Goal: Task Accomplishment & Management: Manage account settings

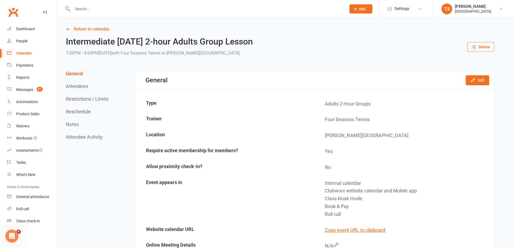
click at [29, 52] on div "Calendar" at bounding box center [24, 53] width 16 height 4
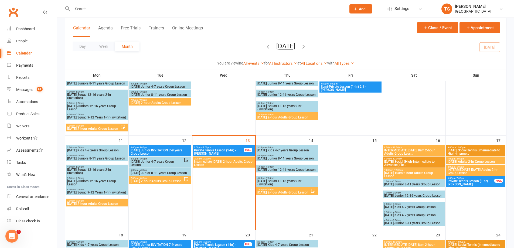
scroll to position [135, 0]
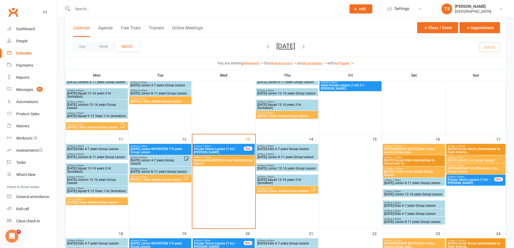
drag, startPoint x: 220, startPoint y: 156, endPoint x: 218, endPoint y: 159, distance: 3.5
click at [218, 159] on div "7:00pm - 9:00pm Intermediate [DATE] 2-hour Adults Group Lesson" at bounding box center [224, 160] width 62 height 11
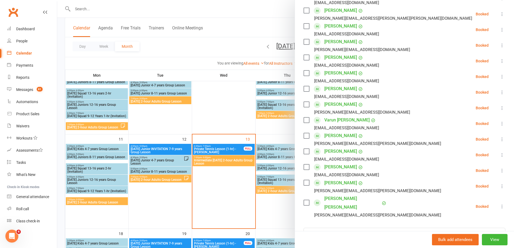
scroll to position [108, 0]
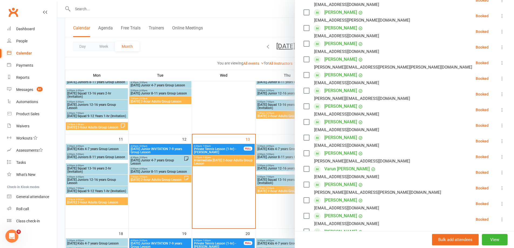
click at [230, 16] on div at bounding box center [285, 124] width 456 height 248
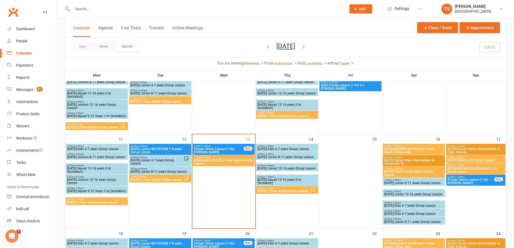
drag, startPoint x: 91, startPoint y: 6, endPoint x: 88, endPoint y: 8, distance: 4.0
click at [88, 7] on input "text" at bounding box center [206, 9] width 271 height 8
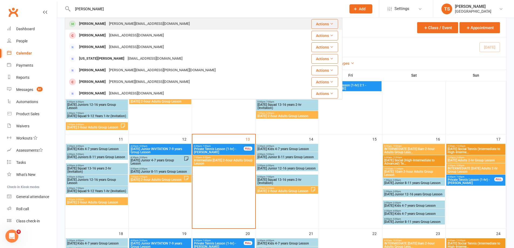
type input "[PERSON_NAME]"
click at [96, 23] on div "[PERSON_NAME]" at bounding box center [92, 24] width 30 height 8
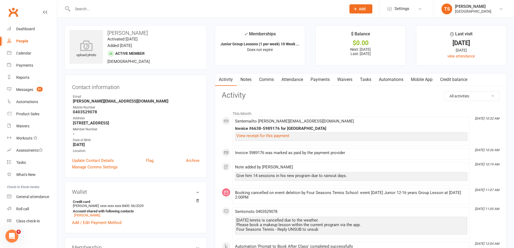
click at [321, 80] on link "Payments" at bounding box center [320, 79] width 27 height 12
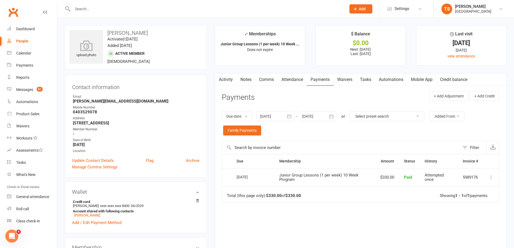
drag, startPoint x: 246, startPoint y: 77, endPoint x: 260, endPoint y: 82, distance: 15.3
click at [245, 77] on link "Notes" at bounding box center [245, 79] width 19 height 12
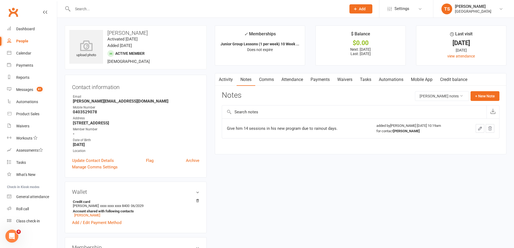
click at [323, 78] on link "Payments" at bounding box center [320, 79] width 27 height 12
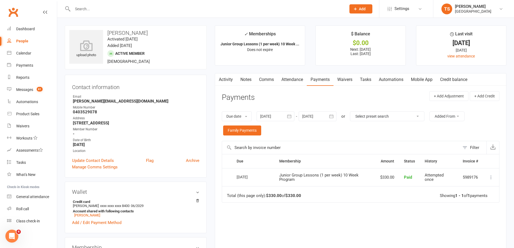
click at [273, 115] on div at bounding box center [275, 116] width 38 height 10
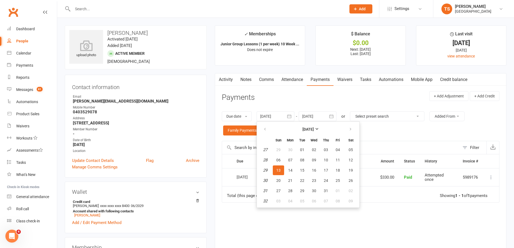
click at [273, 115] on div at bounding box center [275, 116] width 38 height 10
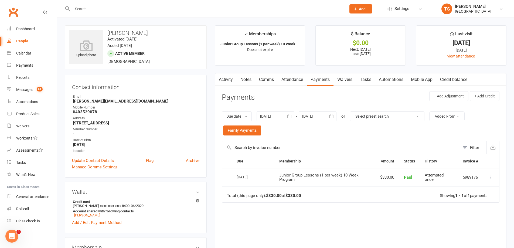
click at [273, 115] on div at bounding box center [275, 116] width 38 height 10
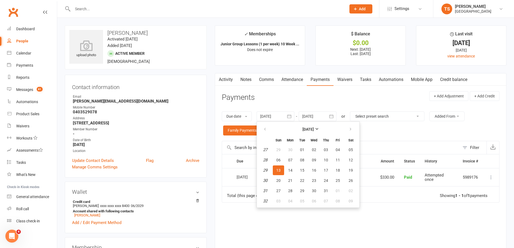
click at [273, 115] on div at bounding box center [275, 116] width 38 height 10
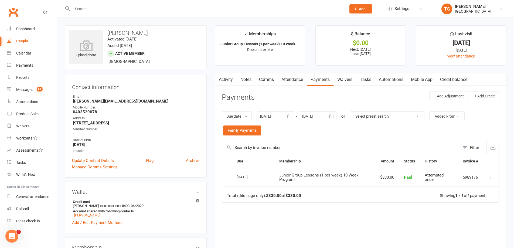
click at [315, 116] on div at bounding box center [317, 116] width 38 height 10
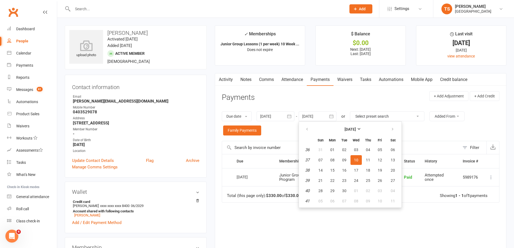
click at [315, 116] on div at bounding box center [317, 116] width 38 height 10
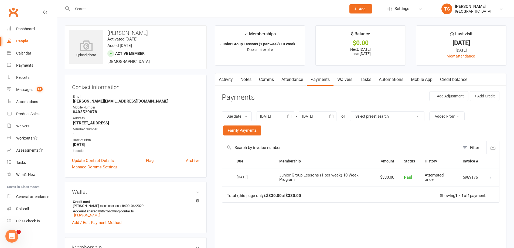
click at [318, 119] on div at bounding box center [317, 116] width 38 height 10
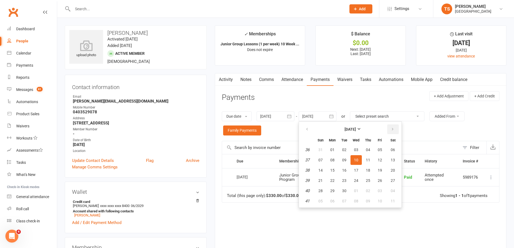
click at [391, 128] on icon "button" at bounding box center [392, 129] width 4 height 4
click at [383, 162] on button "12" at bounding box center [379, 160] width 11 height 10
type input "[DATE]"
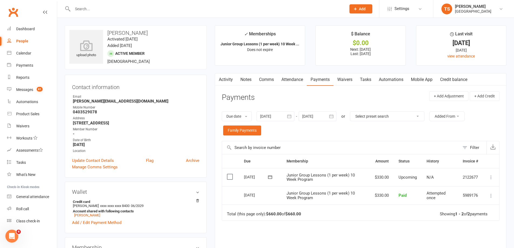
click at [490, 177] on icon at bounding box center [490, 176] width 5 height 5
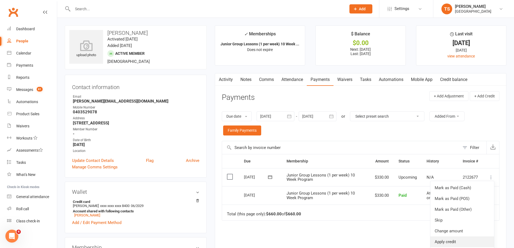
scroll to position [27, 0]
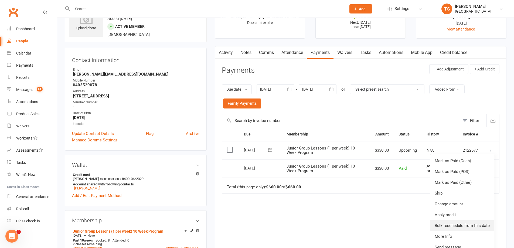
click at [452, 224] on link "Bulk reschedule from this date" at bounding box center [462, 225] width 64 height 11
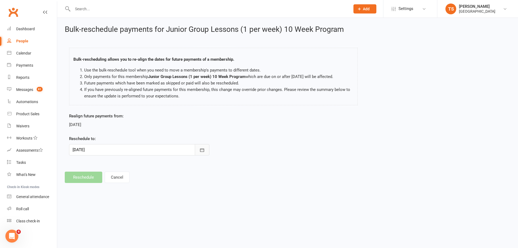
click at [202, 150] on icon "button" at bounding box center [201, 149] width 5 height 5
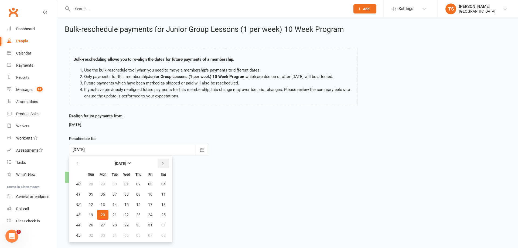
click at [165, 162] on button "button" at bounding box center [163, 164] width 12 height 10
click at [104, 215] on span "17" at bounding box center [103, 214] width 4 height 4
type input "[DATE]"
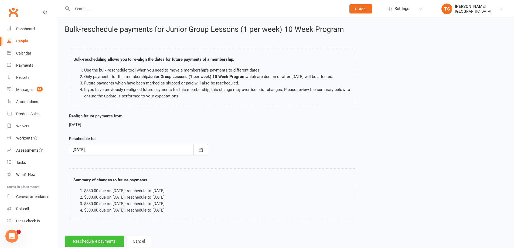
scroll to position [14, 0]
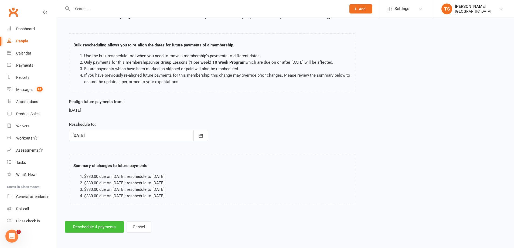
click at [99, 230] on button "Reschedule 4 payments" at bounding box center [94, 226] width 59 height 11
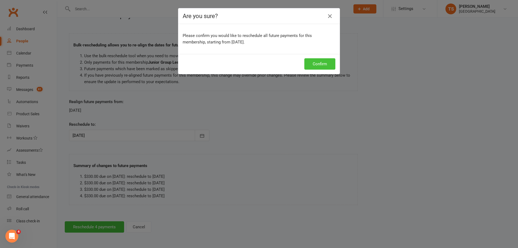
drag, startPoint x: 310, startPoint y: 64, endPoint x: 307, endPoint y: 65, distance: 3.1
click at [309, 63] on button "Confirm" at bounding box center [319, 63] width 31 height 11
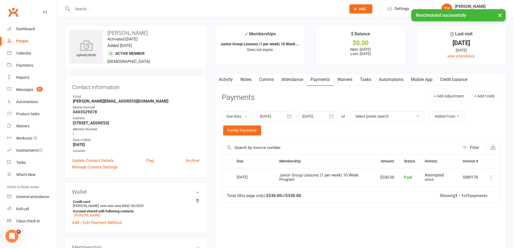
drag, startPoint x: 245, startPoint y: 79, endPoint x: 243, endPoint y: 81, distance: 3.1
click at [245, 79] on link "Notes" at bounding box center [245, 79] width 19 height 12
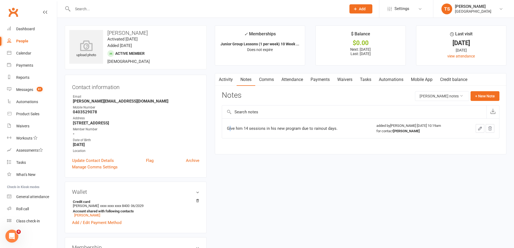
click at [230, 128] on div "Give him 14 sessions in his new program due to rainout days." at bounding box center [294, 128] width 135 height 5
click at [477, 129] on icon "button" at bounding box center [479, 128] width 5 height 5
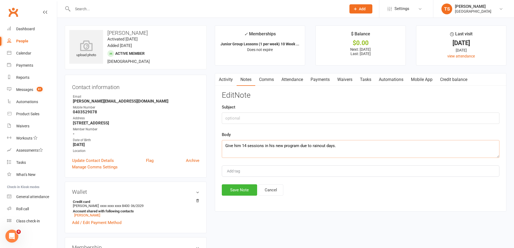
click at [228, 146] on textarea "Give him 14 sessions in his new program due to rainout days." at bounding box center [360, 149] width 277 height 18
type textarea "Gave him 14 sessions in his new program due to rainout days."
click at [236, 190] on button "Save Note" at bounding box center [239, 189] width 35 height 11
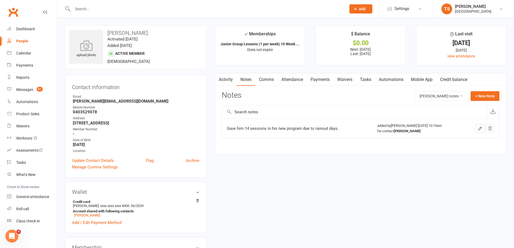
drag, startPoint x: 77, startPoint y: 8, endPoint x: 75, endPoint y: 0, distance: 7.5
click at [76, 2] on div at bounding box center [203, 9] width 277 height 18
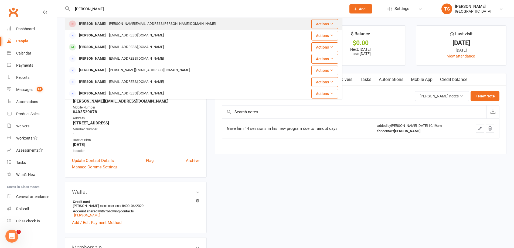
type input "[PERSON_NAME]"
click at [130, 22] on div "[PERSON_NAME][EMAIL_ADDRESS][PERSON_NAME][DOMAIN_NAME]" at bounding box center [162, 24] width 110 height 8
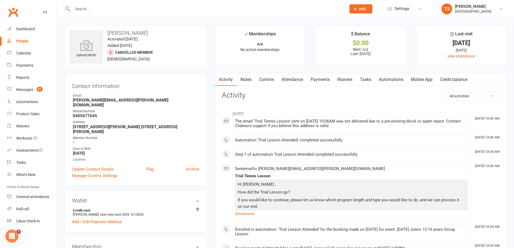
click at [325, 78] on link "Payments" at bounding box center [320, 79] width 27 height 12
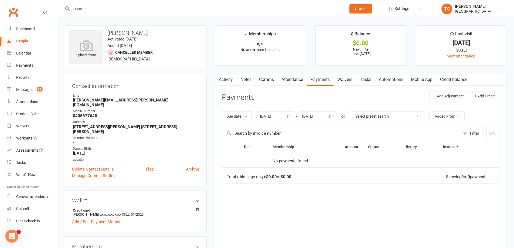
click at [267, 116] on div at bounding box center [275, 116] width 38 height 10
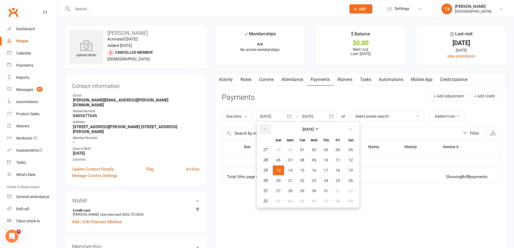
click at [266, 130] on icon "button" at bounding box center [265, 129] width 4 height 4
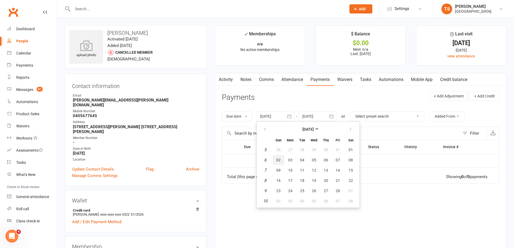
click at [280, 158] on span "02" at bounding box center [278, 160] width 4 height 4
type input "[DATE]"
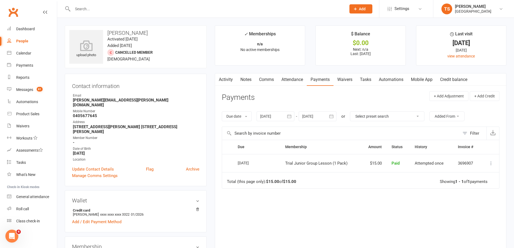
drag, startPoint x: 291, startPoint y: 79, endPoint x: 308, endPoint y: 88, distance: 18.9
click at [291, 79] on link "Attendance" at bounding box center [291, 79] width 29 height 12
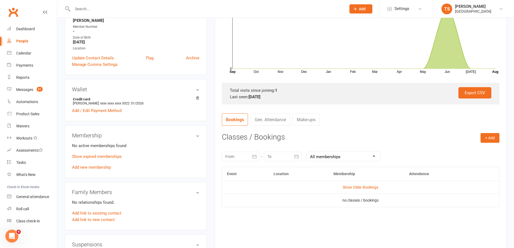
scroll to position [162, 0]
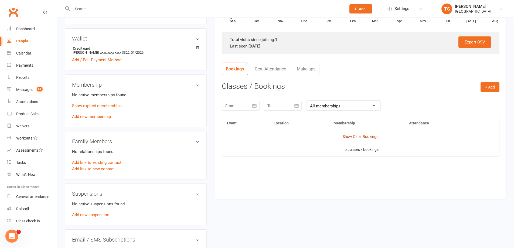
click at [357, 136] on link "Show Older Bookings" at bounding box center [360, 136] width 36 height 4
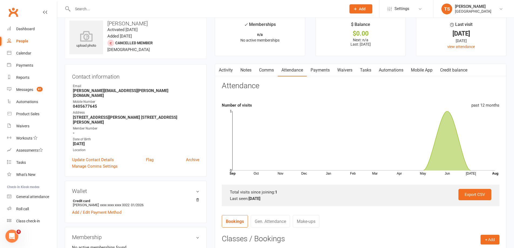
scroll to position [0, 0]
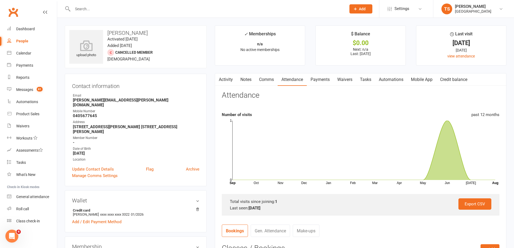
click at [247, 80] on link "Notes" at bounding box center [245, 79] width 19 height 12
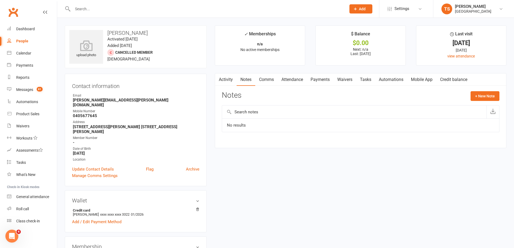
click at [71, 8] on icon at bounding box center [68, 9] width 6 height 6
drag, startPoint x: 76, startPoint y: 12, endPoint x: 76, endPoint y: 7, distance: 5.4
click at [76, 12] on input "text" at bounding box center [206, 9] width 271 height 8
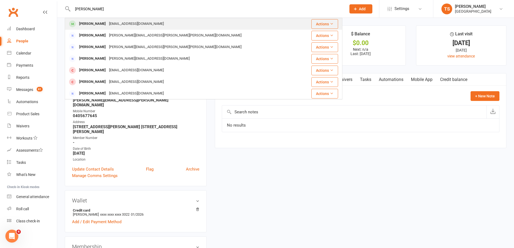
type input "[PERSON_NAME]"
click at [107, 24] on div "[EMAIL_ADDRESS][DOMAIN_NAME]" at bounding box center [136, 24] width 58 height 8
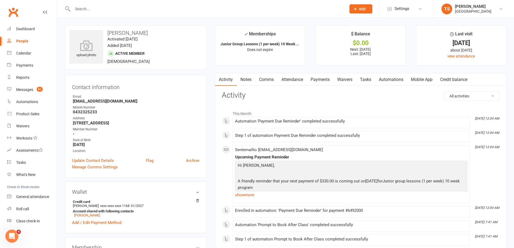
click at [319, 77] on link "Payments" at bounding box center [320, 79] width 27 height 12
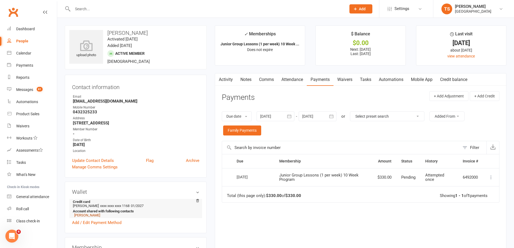
click at [82, 215] on link "[PERSON_NAME]" at bounding box center [87, 215] width 26 height 4
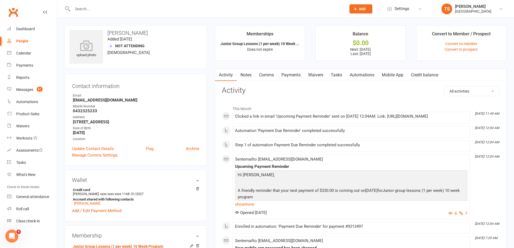
click at [292, 76] on link "Payments" at bounding box center [290, 75] width 27 height 12
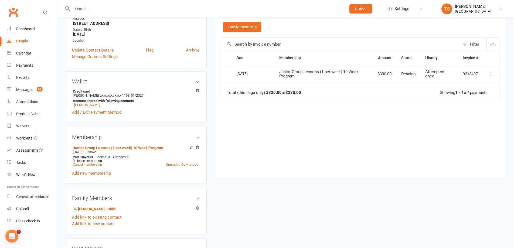
scroll to position [108, 0]
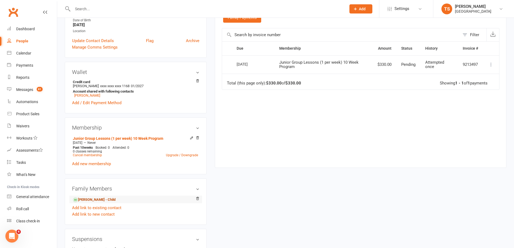
click at [95, 202] on link "[PERSON_NAME] - Child" at bounding box center [94, 200] width 43 height 6
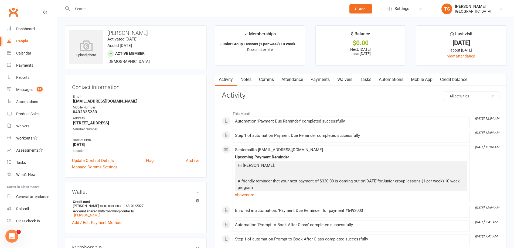
click at [323, 80] on link "Payments" at bounding box center [320, 79] width 27 height 12
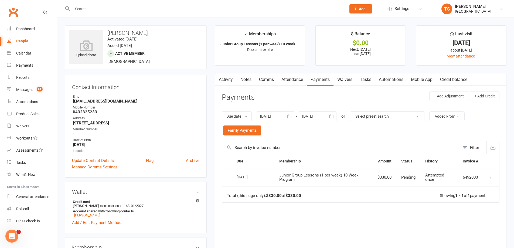
drag, startPoint x: 78, startPoint y: 9, endPoint x: 70, endPoint y: 6, distance: 9.0
click at [77, 7] on input "text" at bounding box center [206, 9] width 271 height 8
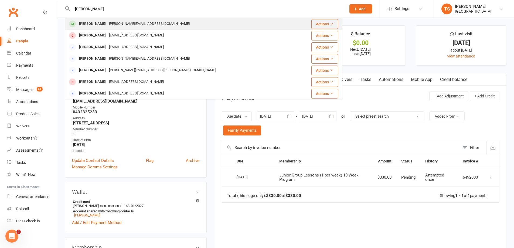
type input "[PERSON_NAME]"
click at [102, 25] on div "[PERSON_NAME]" at bounding box center [92, 24] width 30 height 8
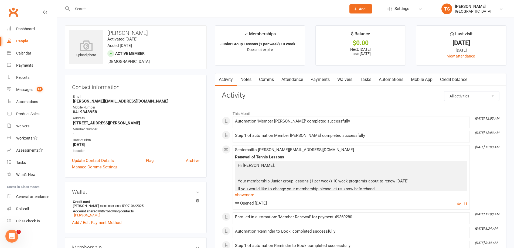
drag, startPoint x: 324, startPoint y: 79, endPoint x: 325, endPoint y: 83, distance: 4.1
click at [324, 78] on link "Payments" at bounding box center [320, 79] width 27 height 12
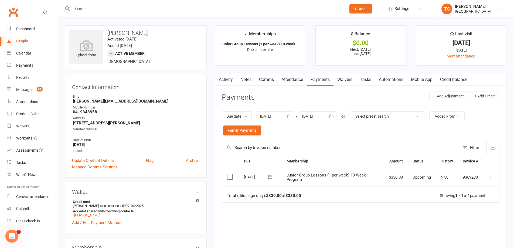
click at [271, 115] on div at bounding box center [275, 116] width 38 height 10
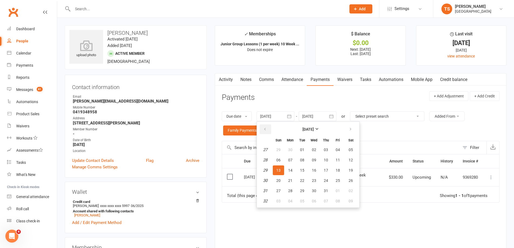
click at [265, 131] on icon "button" at bounding box center [265, 129] width 4 height 4
click at [265, 130] on icon "button" at bounding box center [265, 129] width 4 height 4
click at [278, 158] on span "02" at bounding box center [278, 160] width 4 height 4
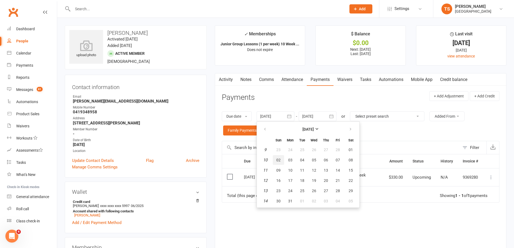
type input "[DATE]"
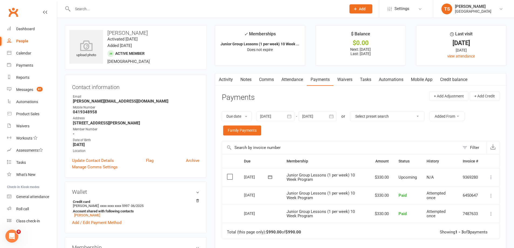
drag, startPoint x: 291, startPoint y: 80, endPoint x: 294, endPoint y: 79, distance: 2.8
click at [293, 80] on link "Attendance" at bounding box center [291, 79] width 29 height 12
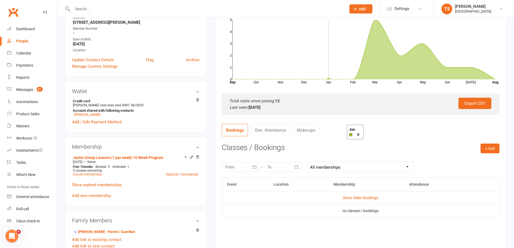
scroll to position [162, 0]
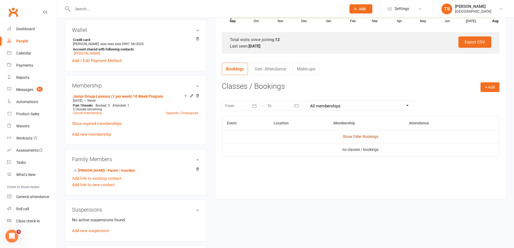
click at [353, 135] on link "Show Older Bookings" at bounding box center [360, 136] width 36 height 4
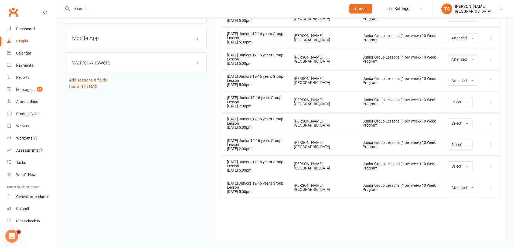
scroll to position [449, 0]
click at [234, 60] on div "[DATE] Juniors 12-16 years Group Lesson" at bounding box center [255, 57] width 57 height 8
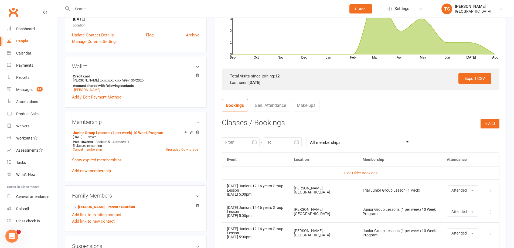
scroll to position [0, 0]
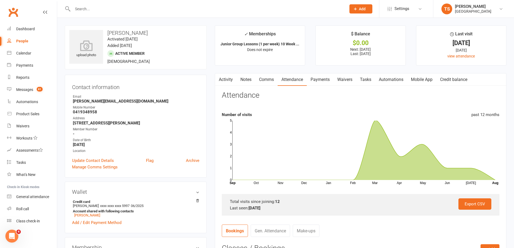
click at [324, 78] on link "Payments" at bounding box center [320, 79] width 27 height 12
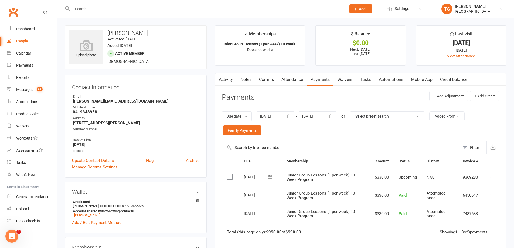
click at [490, 178] on icon at bounding box center [490, 176] width 5 height 5
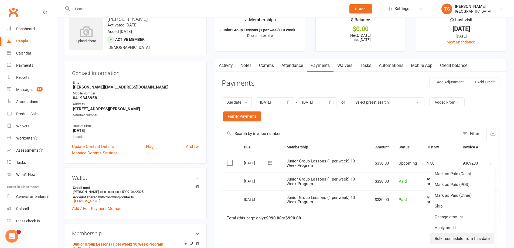
scroll to position [27, 0]
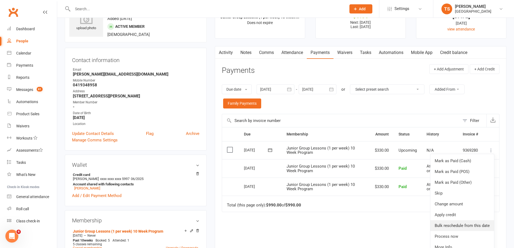
click at [447, 225] on link "Bulk reschedule from this date" at bounding box center [462, 225] width 64 height 11
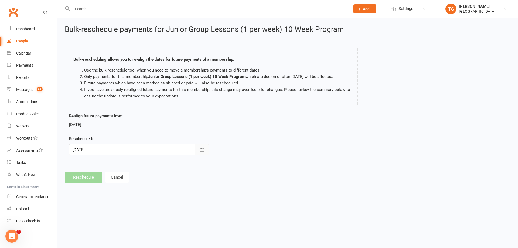
click at [202, 150] on icon "button" at bounding box center [202, 150] width 4 height 4
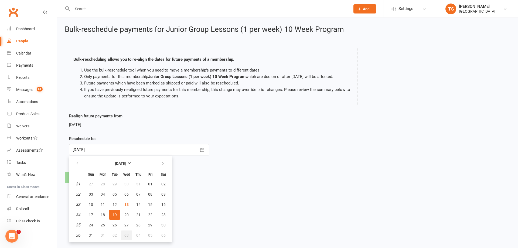
click at [126, 235] on span "03" at bounding box center [126, 235] width 4 height 4
type input "[DATE]"
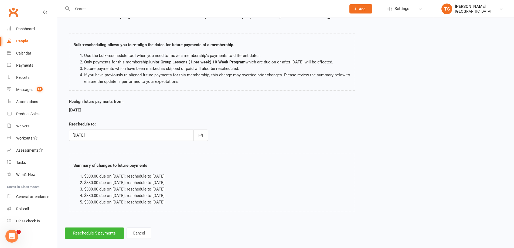
scroll to position [21, 0]
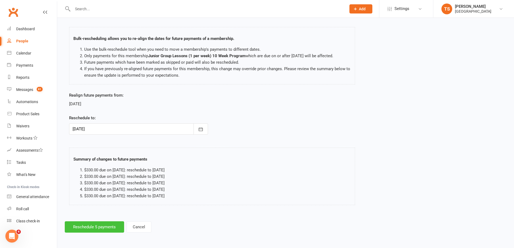
click at [93, 226] on button "Reschedule 5 payments" at bounding box center [94, 226] width 59 height 11
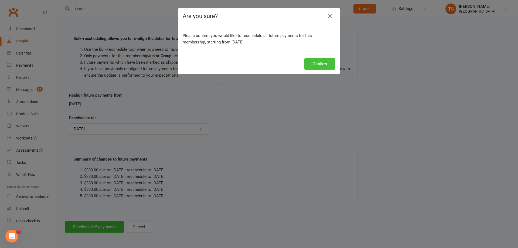
click at [312, 65] on button "Confirm" at bounding box center [319, 63] width 31 height 11
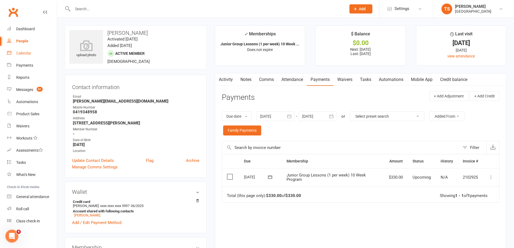
click at [21, 53] on div "Calendar" at bounding box center [23, 53] width 15 height 4
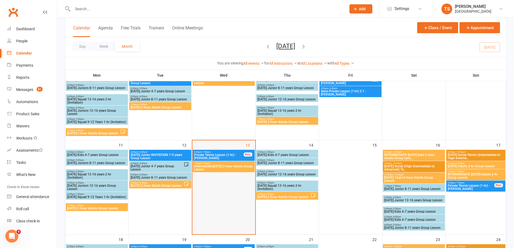
scroll to position [135, 0]
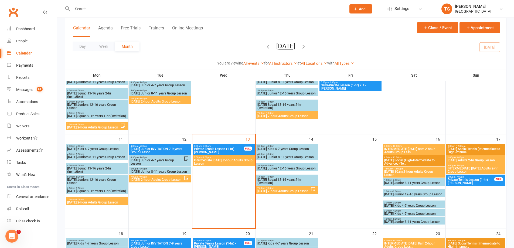
click at [288, 191] on span "[DATE] 2-hour Adults Group Lesson" at bounding box center [283, 190] width 53 height 3
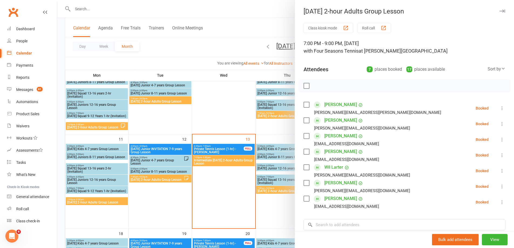
click at [212, 162] on div at bounding box center [285, 124] width 456 height 248
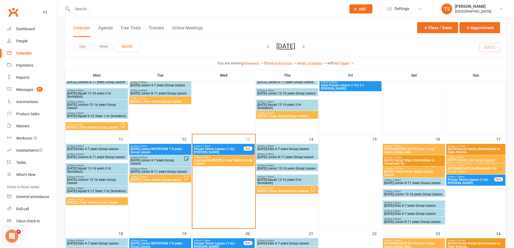
click at [212, 162] on span "Intermediate [DATE] 2-hour Adults Group Lesson" at bounding box center [224, 162] width 60 height 6
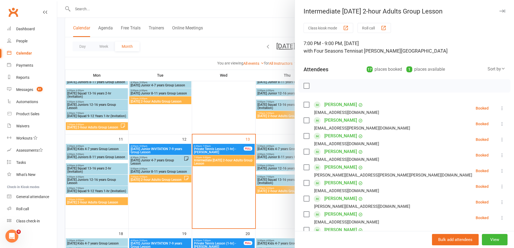
click at [228, 103] on div at bounding box center [285, 124] width 456 height 248
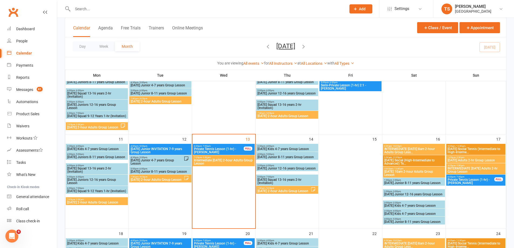
click at [406, 147] on span "INTERMEDIATE [DATE] 8am 2-hour Adults Group Less..." at bounding box center [414, 150] width 60 height 6
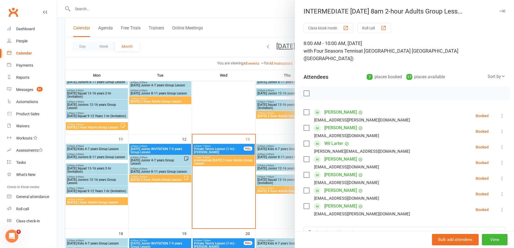
click at [278, 208] on div at bounding box center [285, 124] width 456 height 248
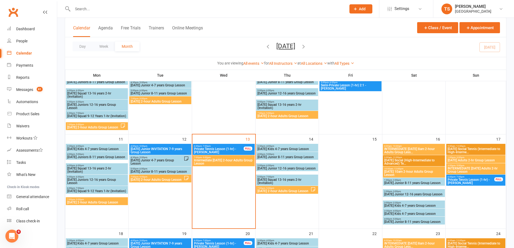
click at [410, 171] on span "[DATE] 10am 2-hour Adults Group Lesson" at bounding box center [414, 173] width 60 height 6
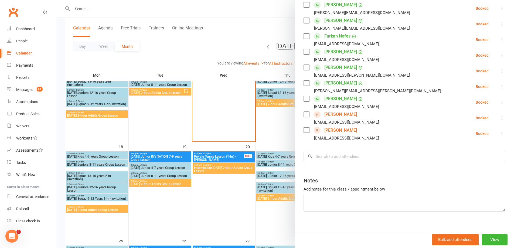
scroll to position [243, 0]
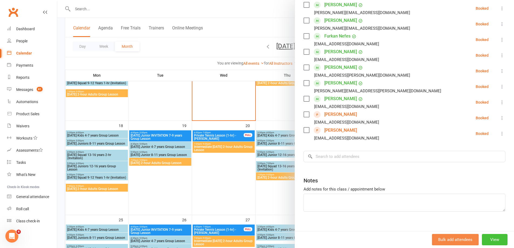
click at [485, 240] on button "View" at bounding box center [495, 239] width 26 height 11
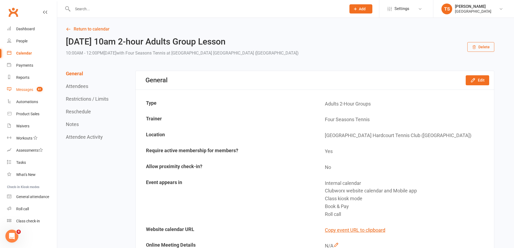
click at [27, 90] on div "Messages" at bounding box center [24, 89] width 17 height 4
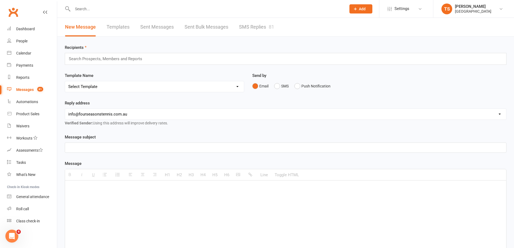
click at [252, 27] on link "SMS Replies 81" at bounding box center [256, 27] width 35 height 19
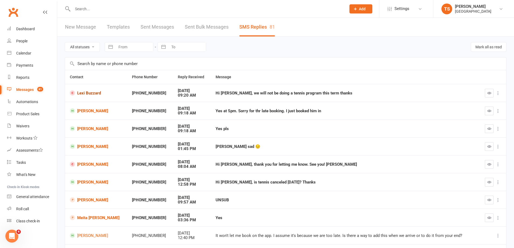
click at [92, 94] on link "Lexi Buzzard" at bounding box center [96, 92] width 52 height 5
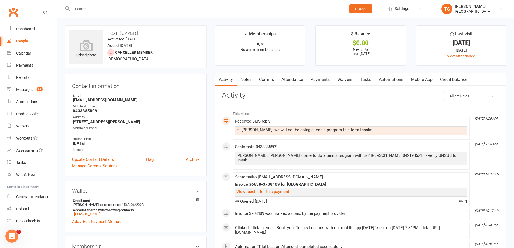
click at [322, 80] on link "Payments" at bounding box center [320, 79] width 27 height 12
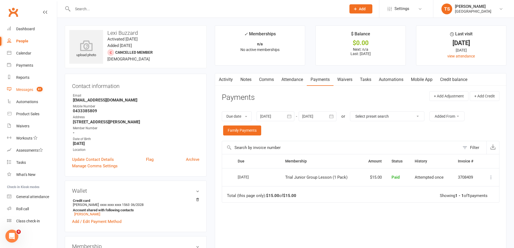
click at [28, 89] on div "Messages" at bounding box center [24, 89] width 17 height 4
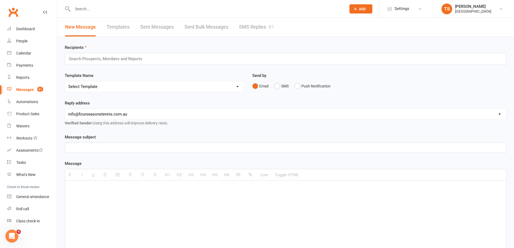
click at [250, 27] on link "SMS Replies 81" at bounding box center [256, 27] width 35 height 19
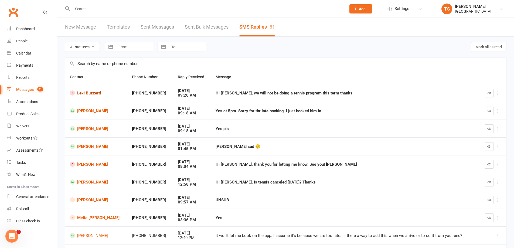
click at [87, 93] on link "Lexi Buzzard" at bounding box center [96, 92] width 52 height 5
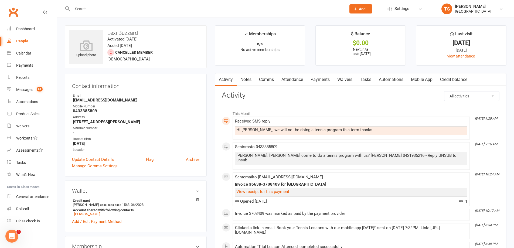
click at [268, 78] on link "Comms" at bounding box center [266, 79] width 22 height 12
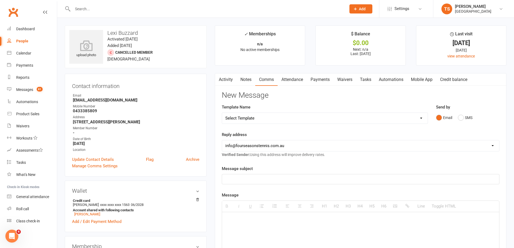
drag, startPoint x: 228, startPoint y: 179, endPoint x: 233, endPoint y: 154, distance: 25.1
click at [229, 178] on p at bounding box center [360, 179] width 270 height 6
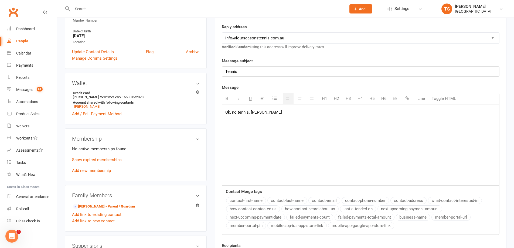
scroll to position [162, 0]
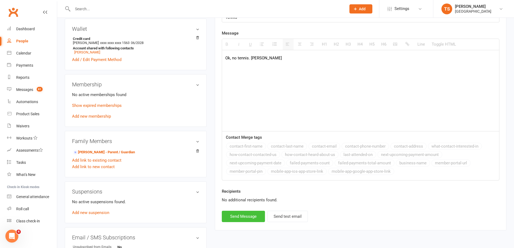
click at [245, 216] on button "Send Message" at bounding box center [243, 216] width 43 height 11
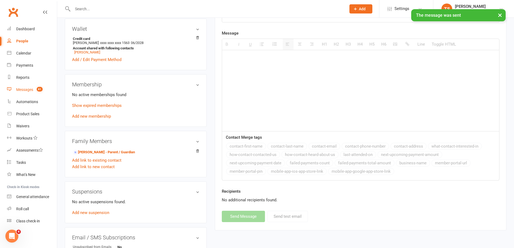
drag, startPoint x: 23, startPoint y: 89, endPoint x: 81, endPoint y: 79, distance: 58.6
click at [23, 89] on div "Messages" at bounding box center [24, 89] width 17 height 4
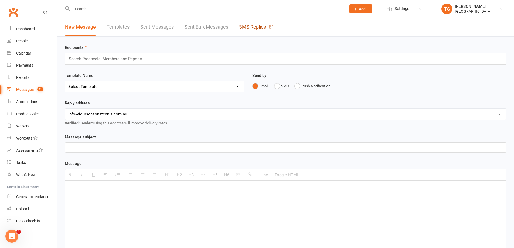
click at [257, 26] on link "SMS Replies 81" at bounding box center [256, 27] width 35 height 19
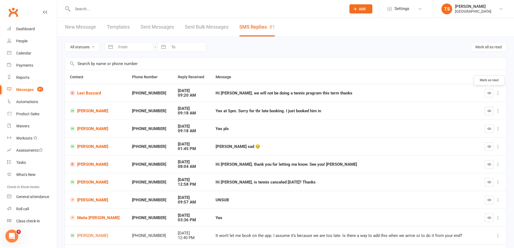
drag, startPoint x: 487, startPoint y: 93, endPoint x: 283, endPoint y: 18, distance: 217.1
click at [486, 93] on button "button" at bounding box center [489, 93] width 9 height 9
drag, startPoint x: 490, startPoint y: 112, endPoint x: 284, endPoint y: 20, distance: 225.5
click at [489, 112] on icon "button" at bounding box center [489, 111] width 4 height 4
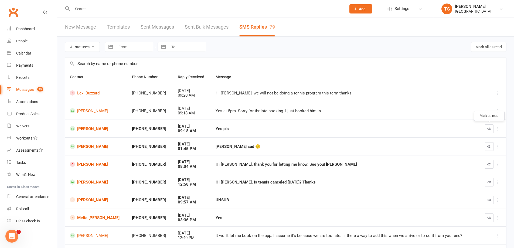
click at [485, 128] on button "button" at bounding box center [489, 128] width 9 height 9
click at [87, 199] on link "[PERSON_NAME]" at bounding box center [96, 199] width 52 height 5
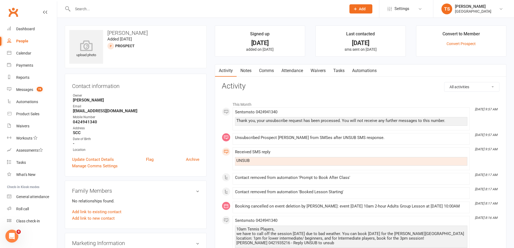
click at [299, 70] on link "Attendance" at bounding box center [291, 70] width 29 height 12
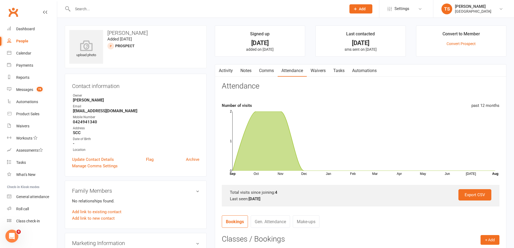
click at [248, 71] on link "Notes" at bounding box center [245, 70] width 19 height 12
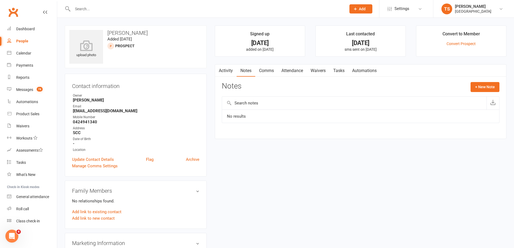
click at [268, 71] on link "Comms" at bounding box center [266, 70] width 22 height 12
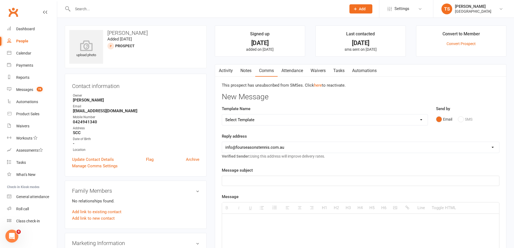
click at [317, 69] on link "Waivers" at bounding box center [318, 70] width 23 height 12
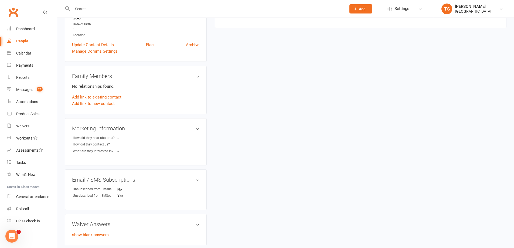
scroll to position [150, 0]
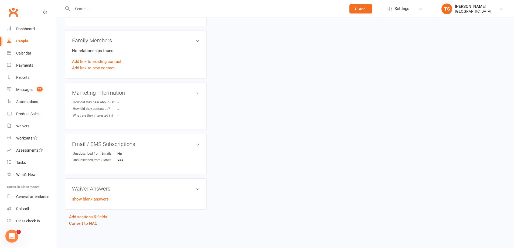
click at [78, 223] on link "Convert to NAC" at bounding box center [83, 223] width 28 height 5
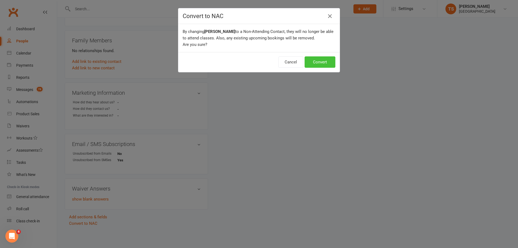
click at [321, 64] on button "Convert" at bounding box center [319, 61] width 31 height 11
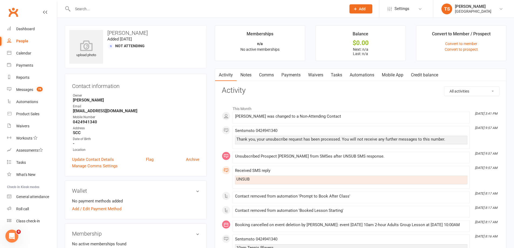
click at [81, 9] on input "text" at bounding box center [206, 9] width 271 height 8
click at [82, 4] on div at bounding box center [203, 9] width 277 height 18
drag, startPoint x: 73, startPoint y: 12, endPoint x: 75, endPoint y: 8, distance: 5.1
click at [73, 10] on div at bounding box center [203, 9] width 277 height 18
click at [78, 5] on input "text" at bounding box center [206, 9] width 271 height 8
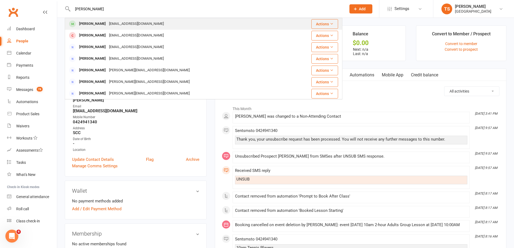
type input "[PERSON_NAME]"
click at [96, 25] on div "[PERSON_NAME]" at bounding box center [92, 24] width 30 height 8
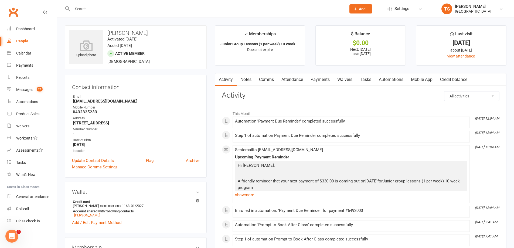
click at [320, 80] on link "Payments" at bounding box center [320, 79] width 27 height 12
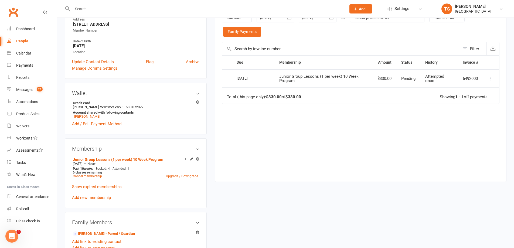
scroll to position [108, 0]
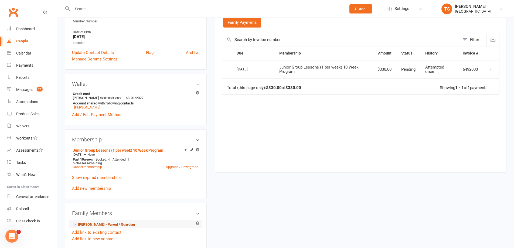
click at [91, 223] on link "[PERSON_NAME] - Parent / Guardian" at bounding box center [104, 225] width 62 height 6
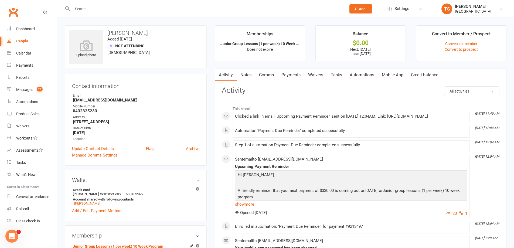
drag, startPoint x: 290, startPoint y: 75, endPoint x: 307, endPoint y: 83, distance: 18.8
click at [291, 75] on link "Payments" at bounding box center [290, 75] width 27 height 12
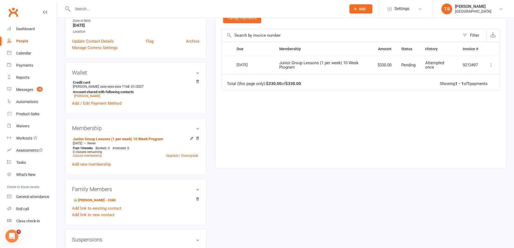
scroll to position [108, 0]
click at [95, 202] on link "[PERSON_NAME] - Child" at bounding box center [94, 200] width 43 height 6
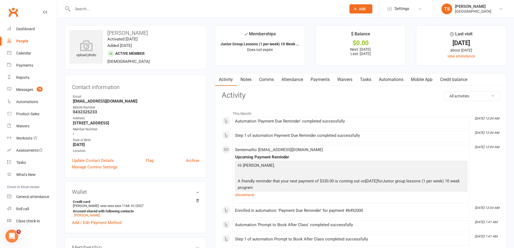
click at [346, 78] on link "Waivers" at bounding box center [344, 79] width 23 height 12
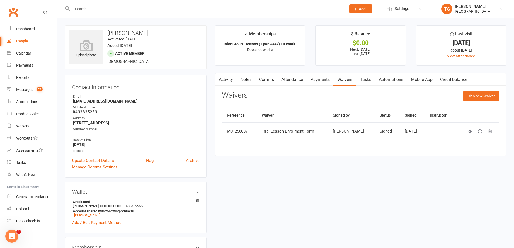
click at [424, 78] on link "Mobile App" at bounding box center [421, 79] width 29 height 12
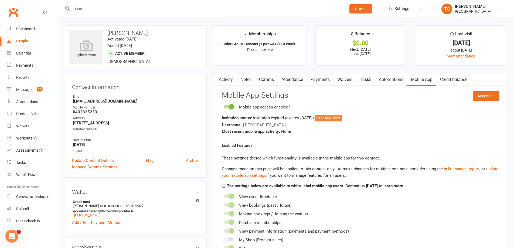
click at [341, 116] on button "Send new invite" at bounding box center [328, 118] width 27 height 6
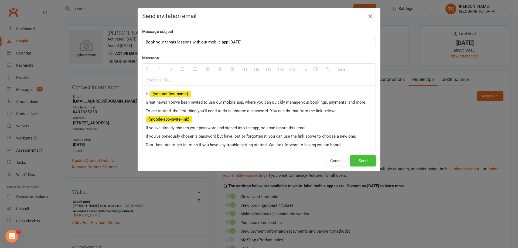
click at [362, 161] on button "Send" at bounding box center [363, 160] width 26 height 11
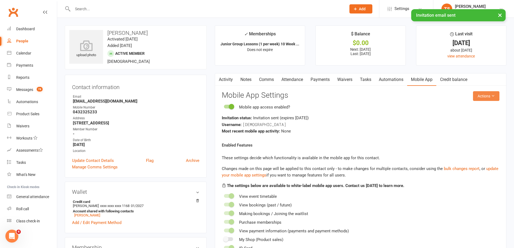
click at [491, 96] on icon at bounding box center [493, 96] width 4 height 4
click at [451, 129] on link "Reset password" at bounding box center [467, 129] width 53 height 11
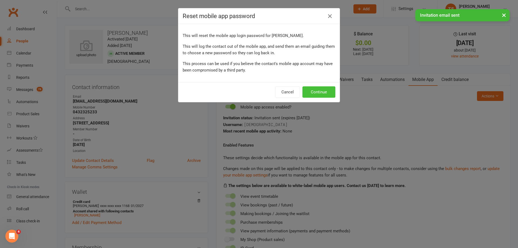
click at [312, 87] on button "Continue" at bounding box center [318, 91] width 33 height 11
